Goal: Find specific page/section: Find specific page/section

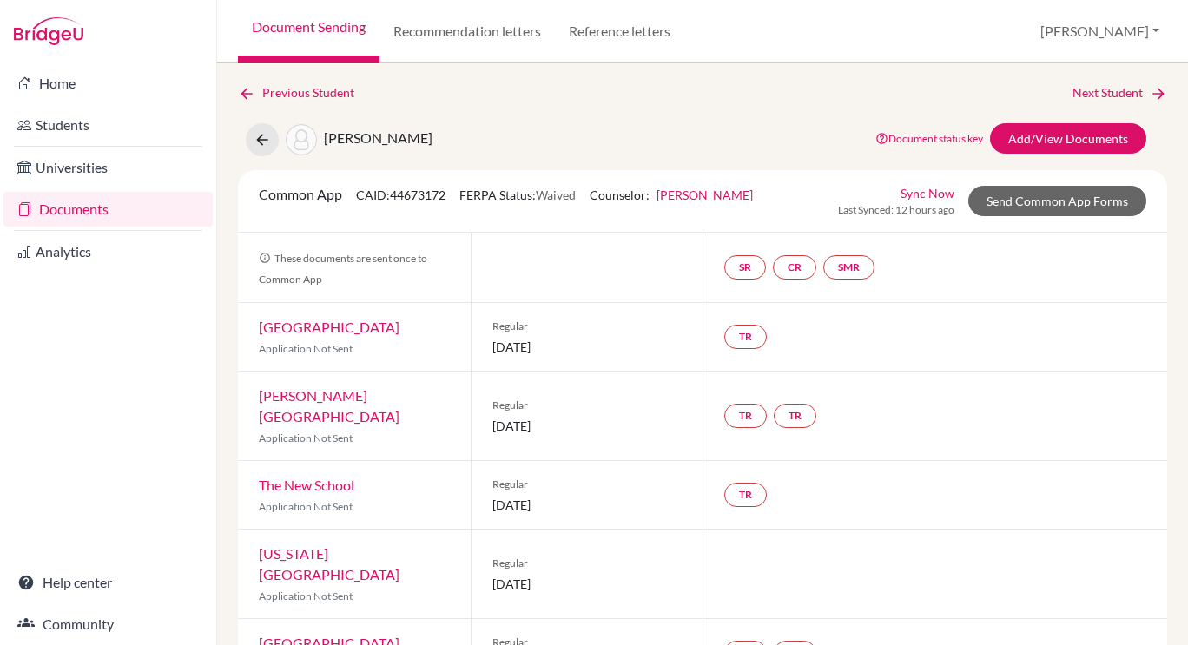
click at [321, 28] on link "Document Sending" at bounding box center [308, 31] width 141 height 63
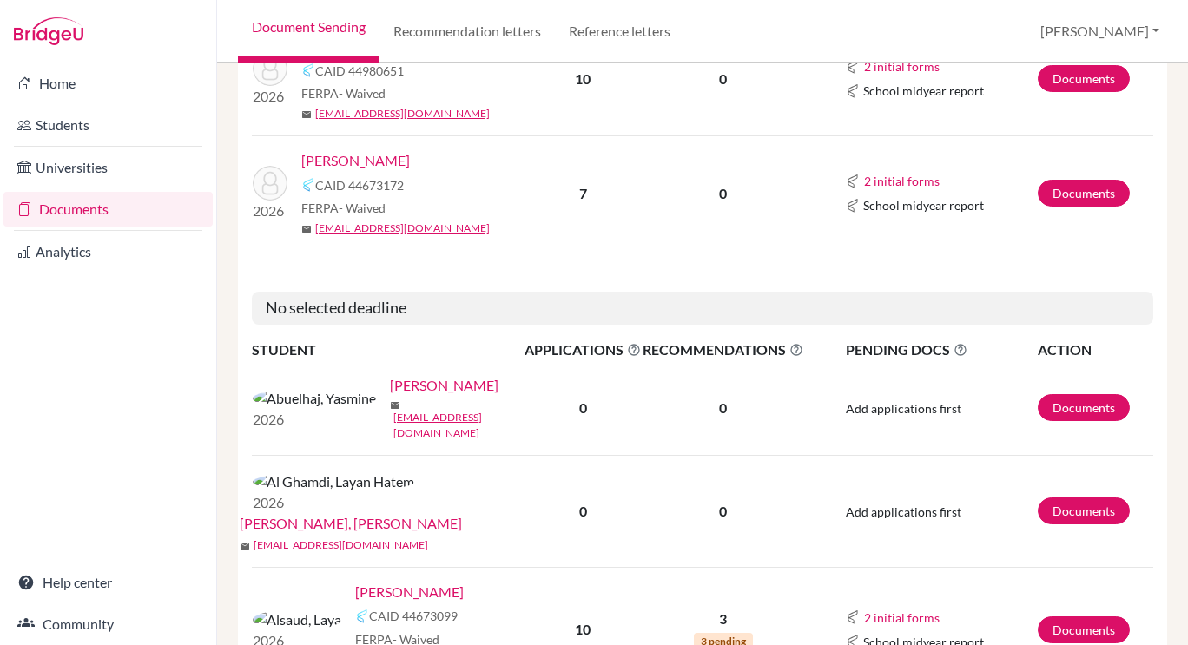
scroll to position [956, 0]
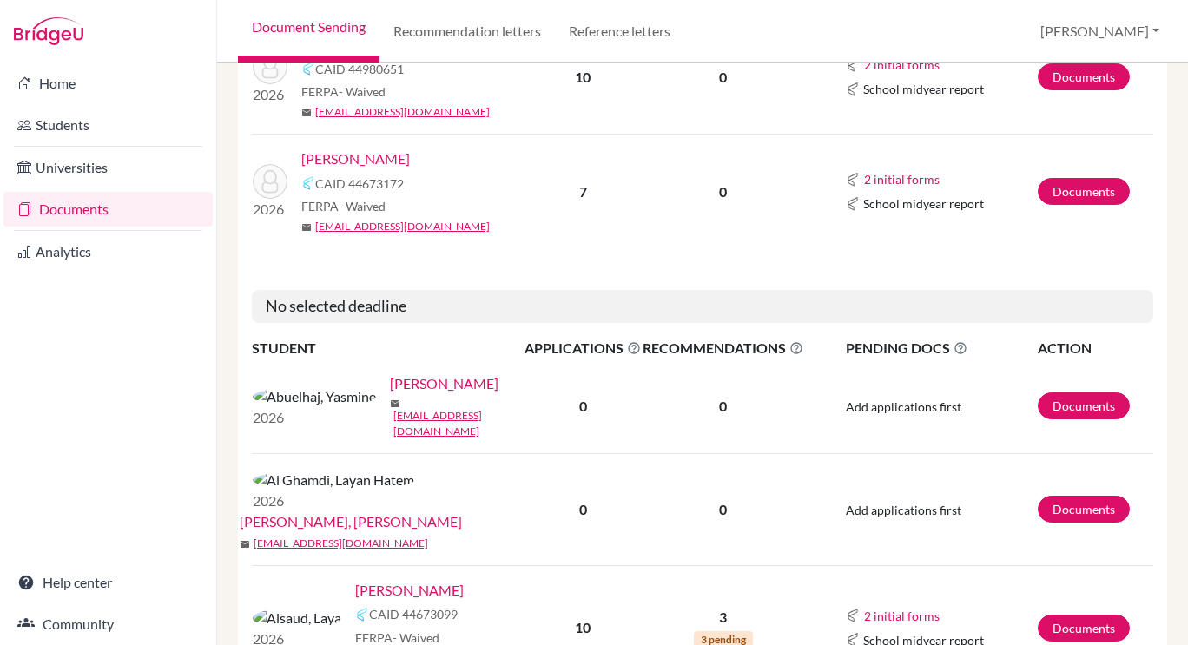
click at [355, 580] on link "[PERSON_NAME]" at bounding box center [409, 590] width 109 height 21
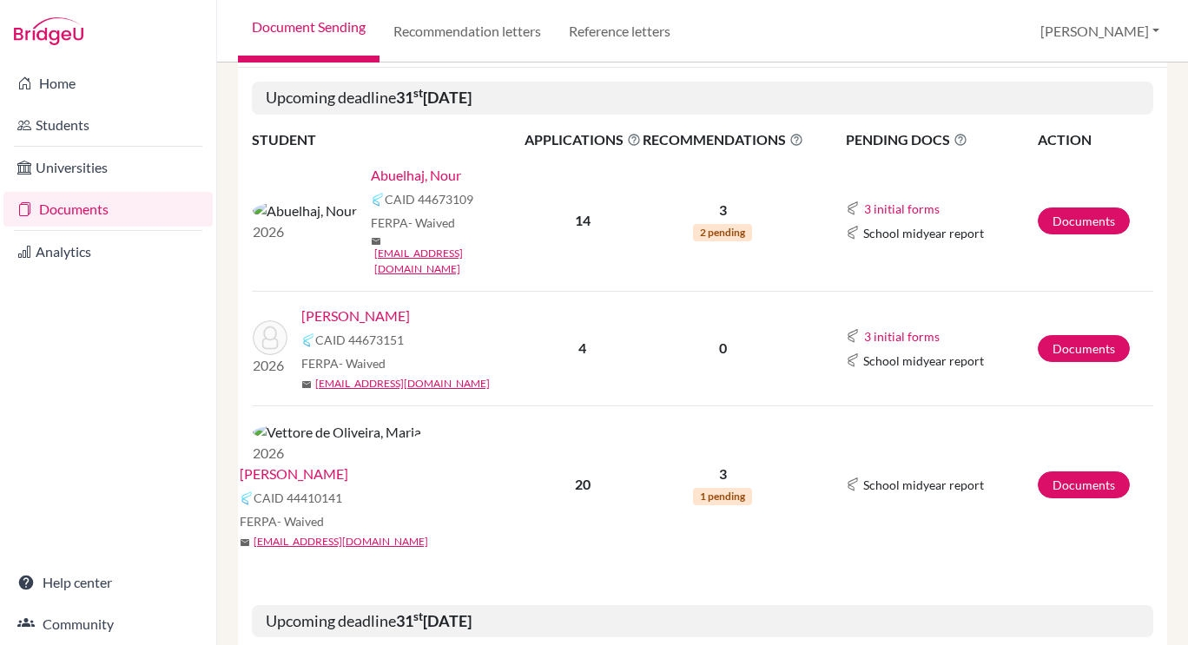
scroll to position [298, 0]
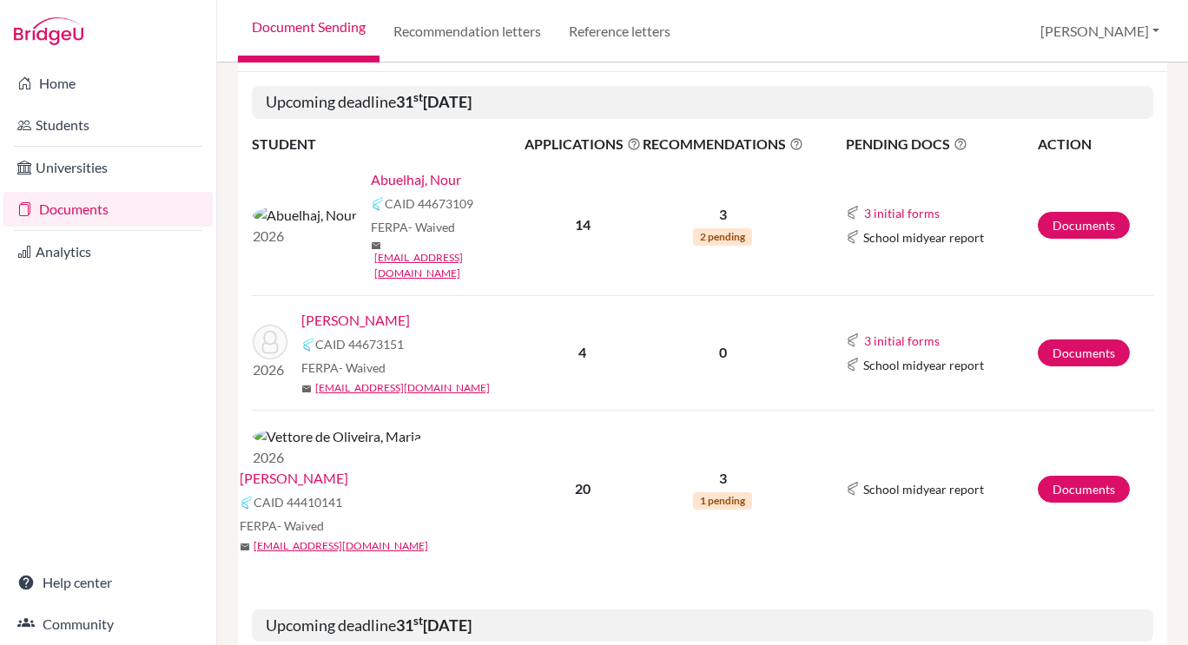
click at [375, 177] on link "Abuelhaj, Nour" at bounding box center [416, 179] width 90 height 21
